Goal: Register for event/course

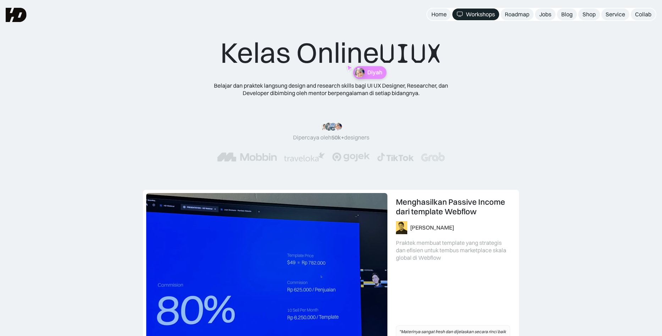
click at [234, 59] on div "Kelas Online UIUX" at bounding box center [330, 52] width 221 height 35
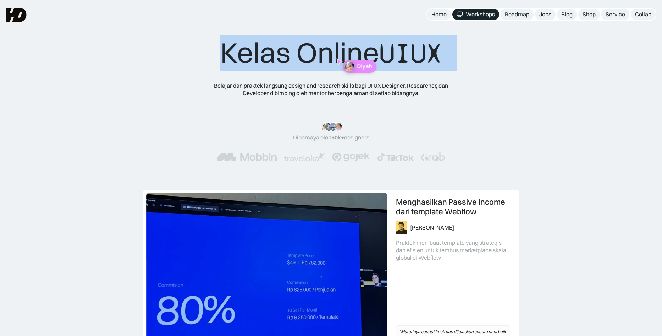
click at [234, 59] on div "Kelas Online UIUX" at bounding box center [330, 52] width 221 height 35
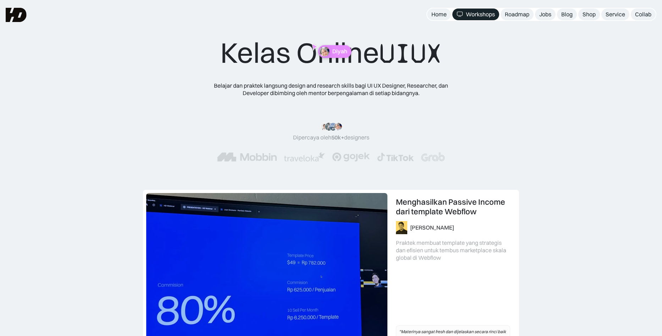
click at [156, 75] on div "Kelas Online UIUX Belajar dan praktek langsung design and research skills bagi …" at bounding box center [331, 105] width 606 height 140
click at [445, 11] on div "Home" at bounding box center [439, 14] width 15 height 7
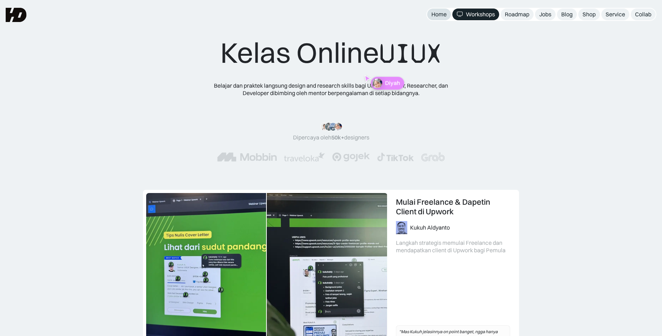
click at [440, 18] on link "Home" at bounding box center [439, 15] width 24 height 12
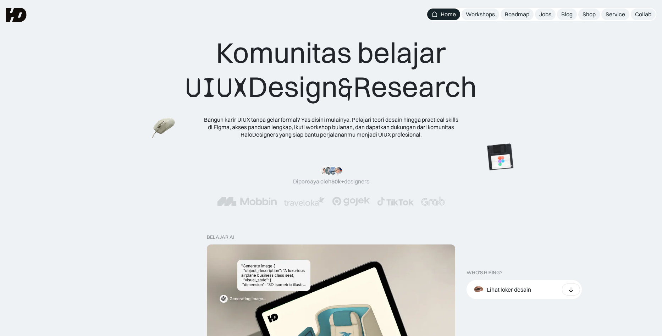
click at [252, 55] on div "Komunitas belajar UIUX Design & Research" at bounding box center [331, 69] width 291 height 69
drag, startPoint x: 252, startPoint y: 55, endPoint x: 455, endPoint y: 91, distance: 205.3
click at [455, 91] on div "Komunitas belajar UIUX Design & Research" at bounding box center [331, 69] width 291 height 69
click at [515, 80] on div "Komunitas belajar UIUX Design & Research Bangun karir UIUX tanpa gelar formal? …" at bounding box center [331, 86] width 606 height 103
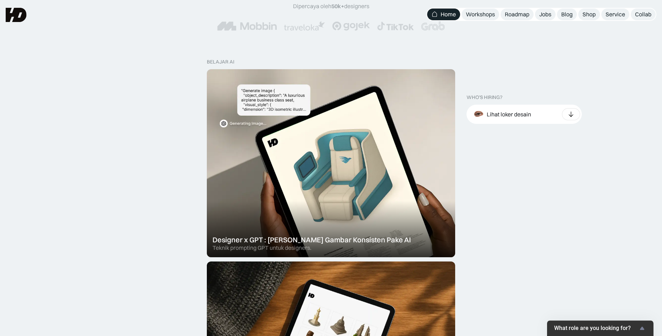
scroll to position [35, 0]
